Goal: Information Seeking & Learning: Learn about a topic

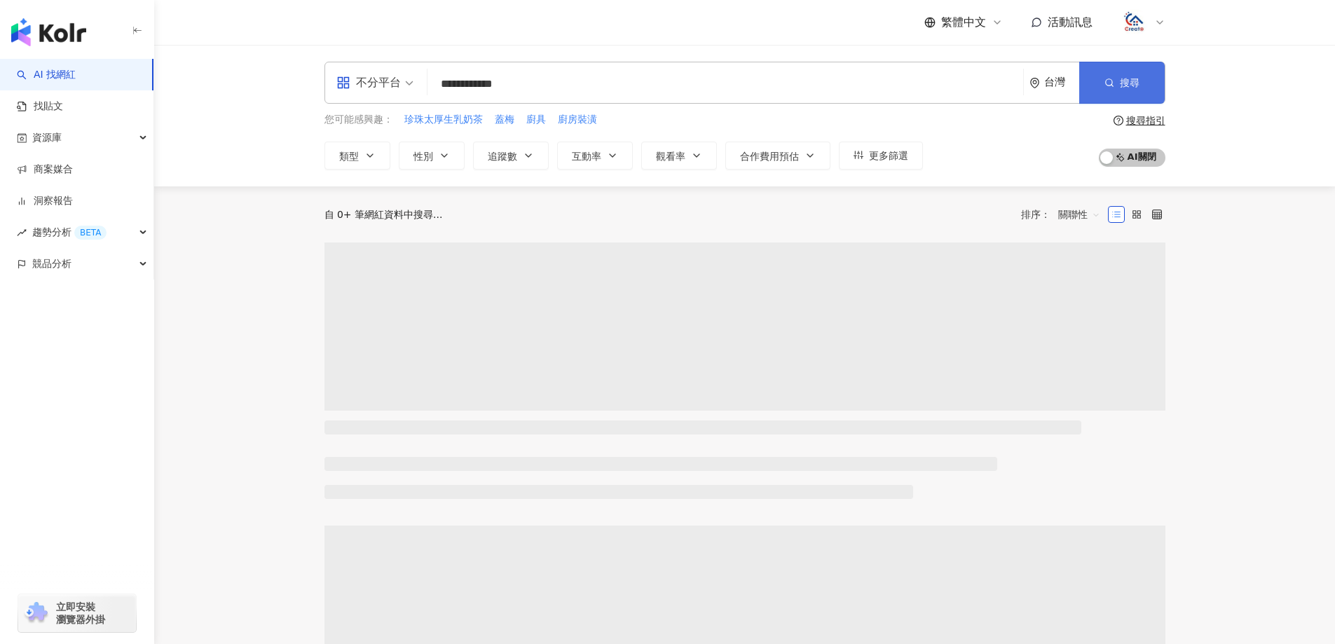
type input "**********"
click at [1126, 86] on span "搜尋" at bounding box center [1130, 82] width 20 height 11
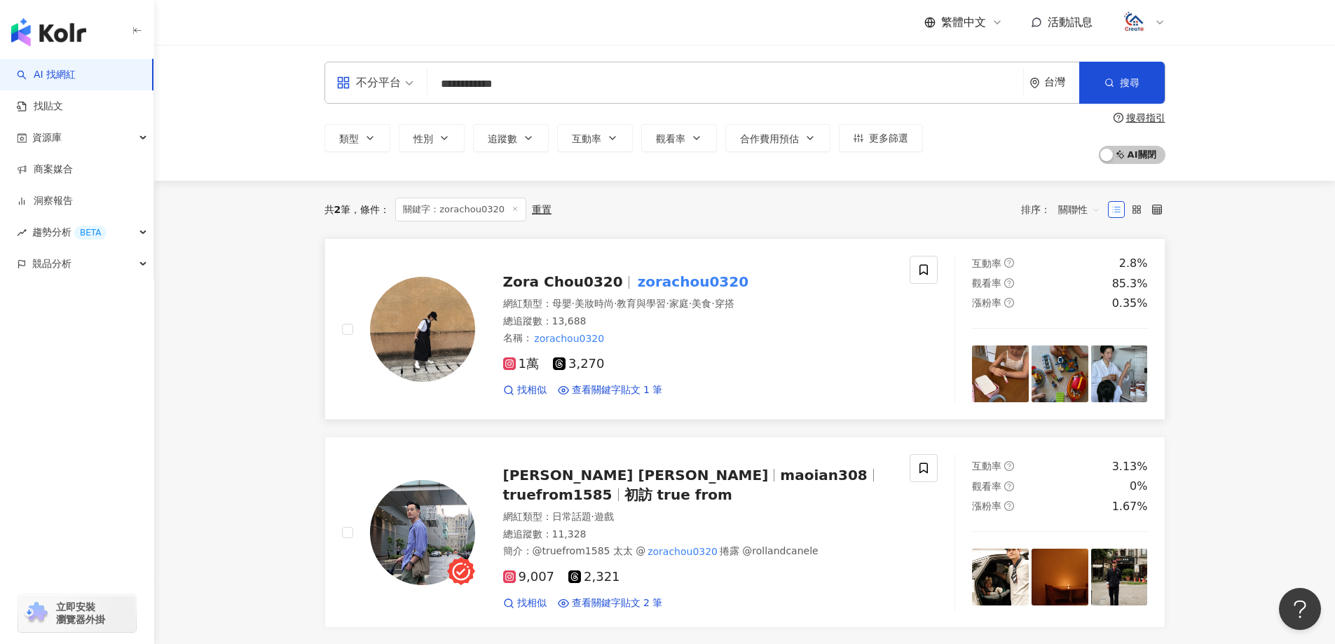
click at [546, 280] on span "Zora Chou0320" at bounding box center [563, 281] width 120 height 17
click at [299, 311] on div "共 2 筆 條件 ： 關鍵字：zorachou0320 重置 排序： 關聯性 Zora Chou0320 zorachou0320 網紅類型 ： 母嬰 · 美…" at bounding box center [744, 486] width 897 height 611
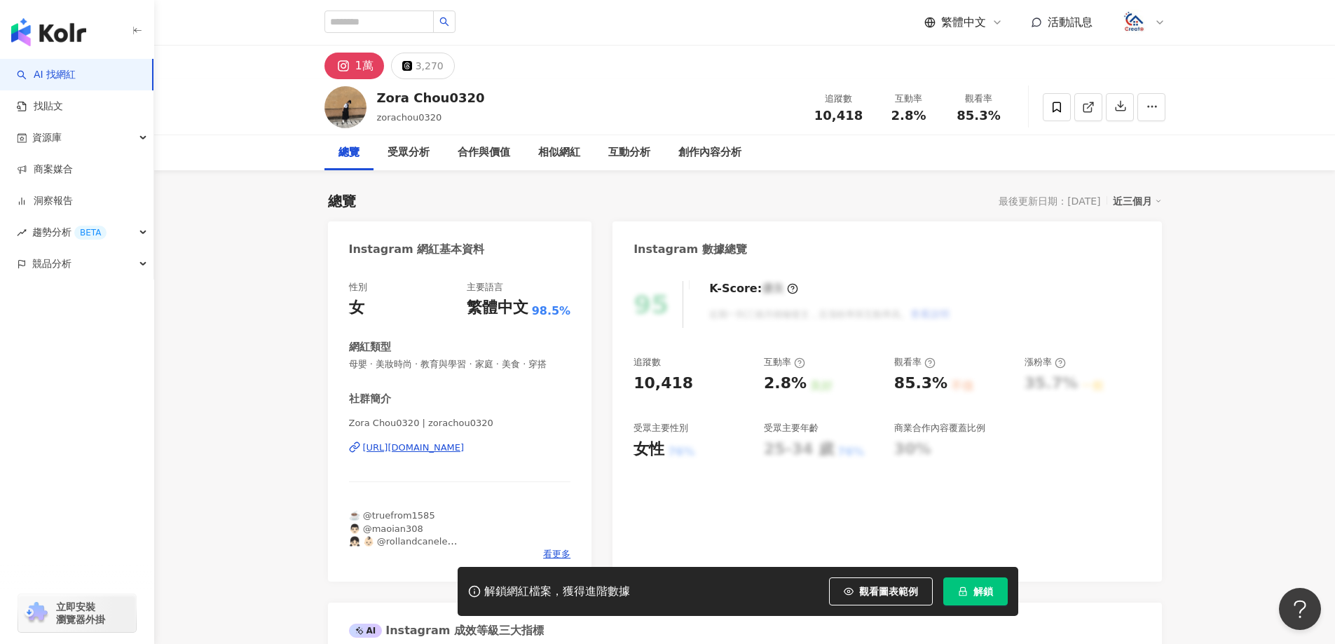
click at [963, 593] on icon "lock" at bounding box center [963, 592] width 10 height 10
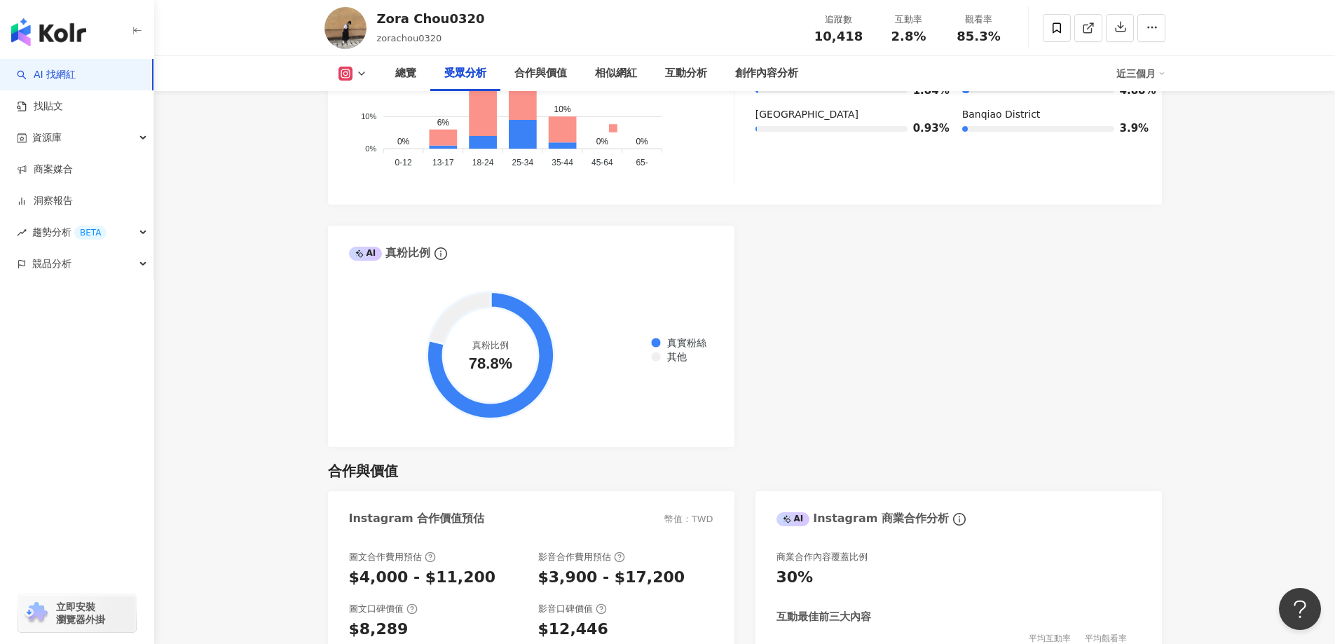
scroll to position [1472, 0]
